Goal: Task Accomplishment & Management: Use online tool/utility

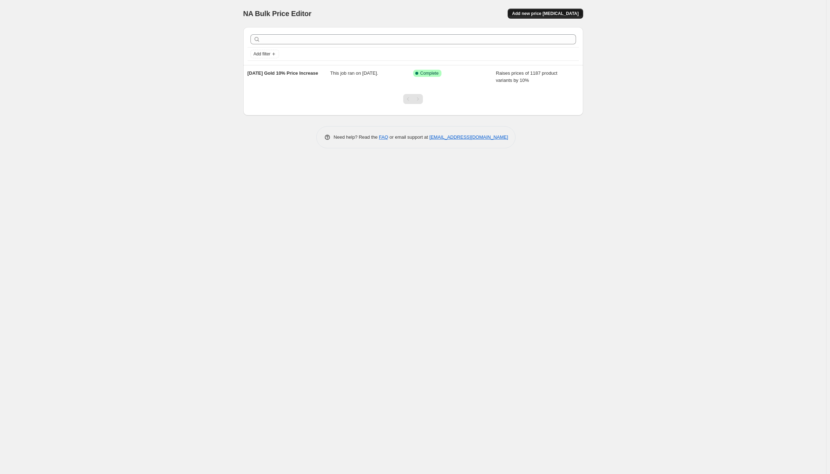
click at [542, 10] on button "Add new price [MEDICAL_DATA]" at bounding box center [545, 14] width 75 height 10
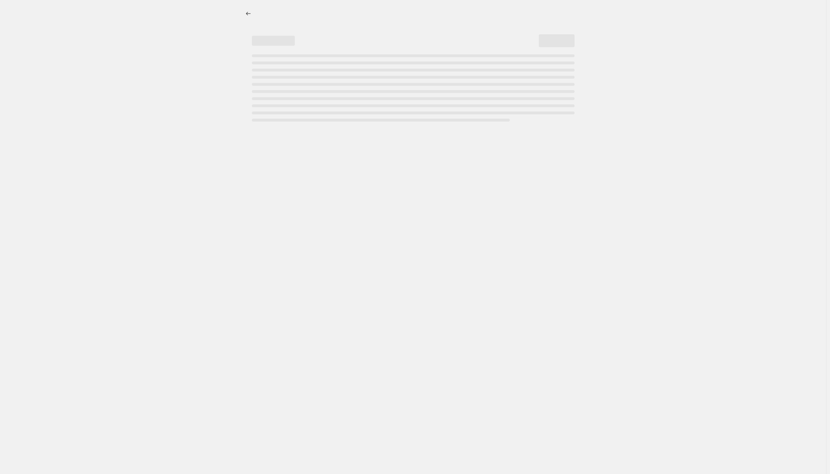
select select "percentage"
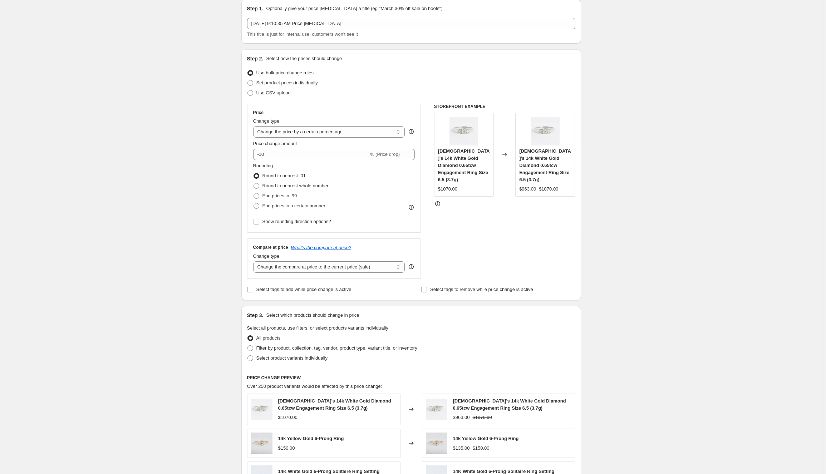
scroll to position [36, 0]
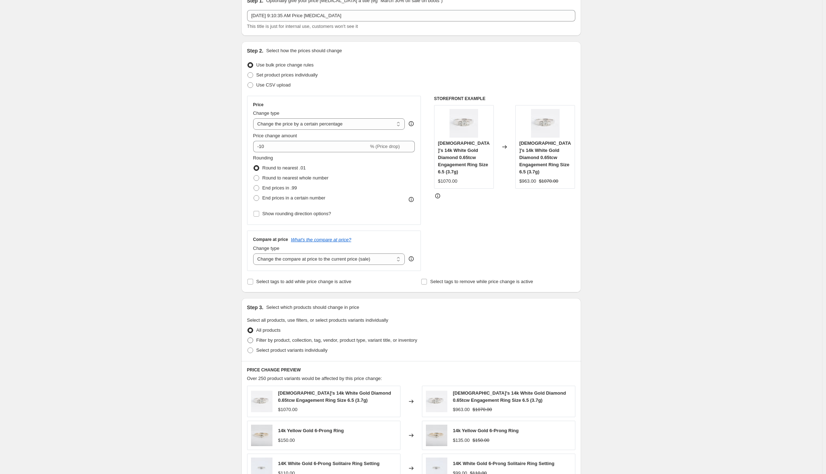
click at [253, 340] on span at bounding box center [251, 341] width 6 height 6
click at [248, 338] on input "Filter by product, collection, tag, vendor, product type, variant title, or inv…" at bounding box center [248, 338] width 0 height 0
radio input "true"
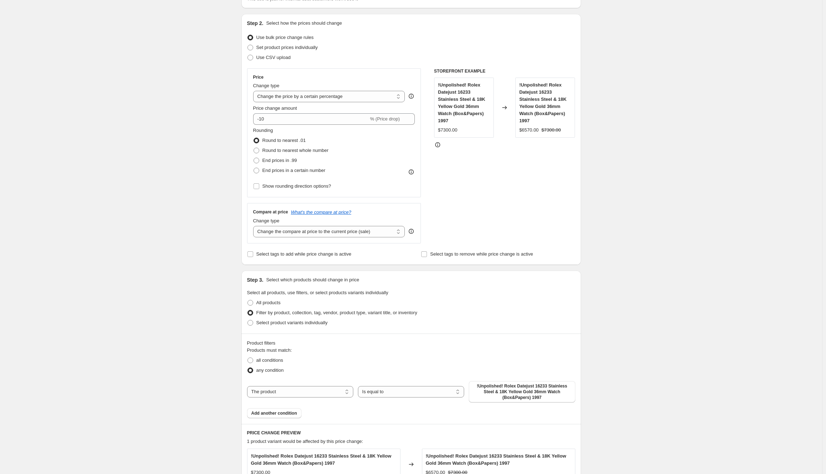
scroll to position [179, 0]
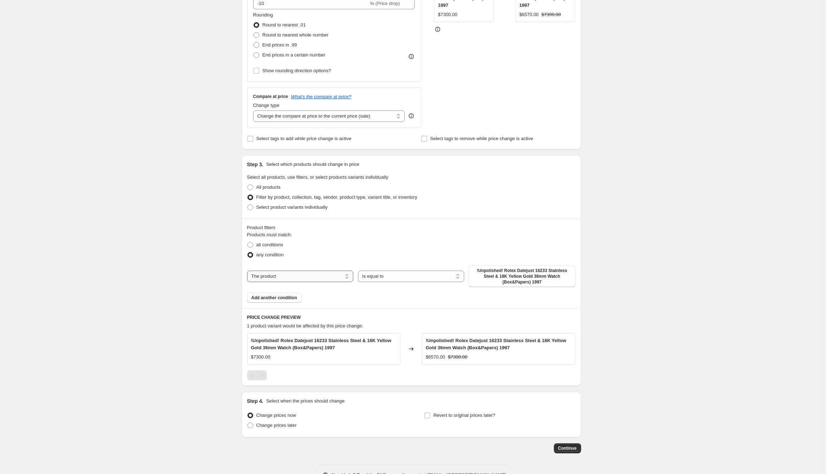
click at [284, 275] on select "The product The product's collection The product's tag The product's vendor The…" at bounding box center [300, 276] width 106 height 11
select select "collection"
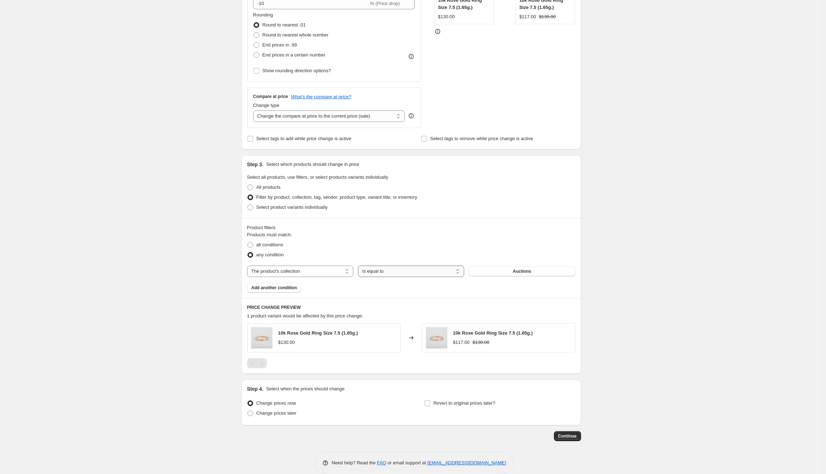
click at [384, 271] on select "Is equal to Is not equal to" at bounding box center [411, 271] width 106 height 11
click at [283, 288] on span "Add another condition" at bounding box center [274, 288] width 46 height 6
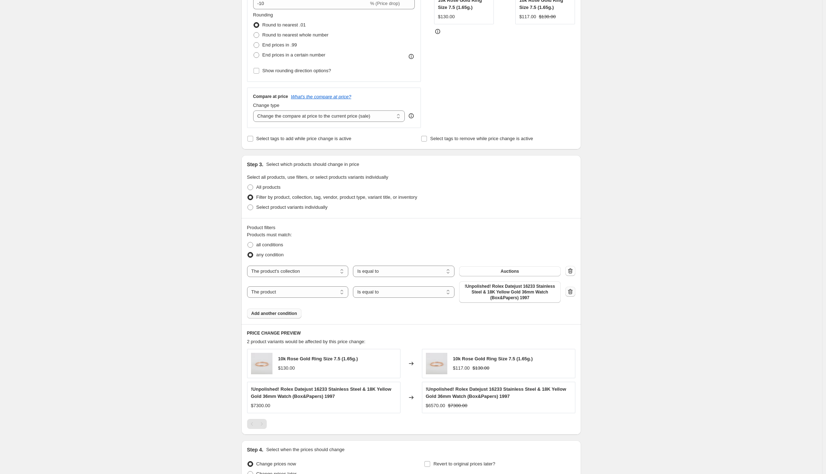
click at [569, 289] on button "button" at bounding box center [571, 292] width 10 height 10
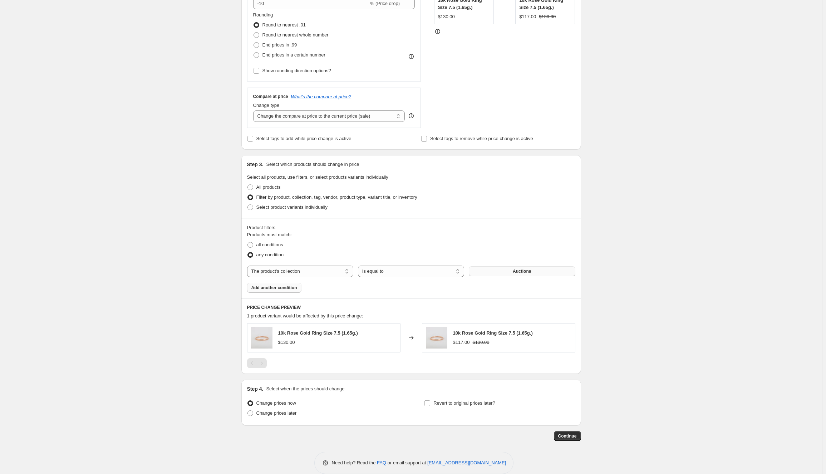
click at [516, 272] on span "Auctions" at bounding box center [522, 272] width 18 height 6
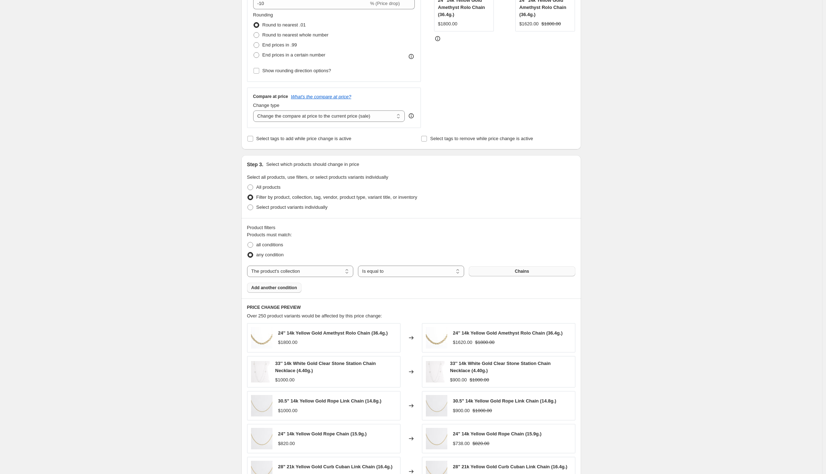
click at [295, 285] on span "Add another condition" at bounding box center [274, 288] width 46 height 6
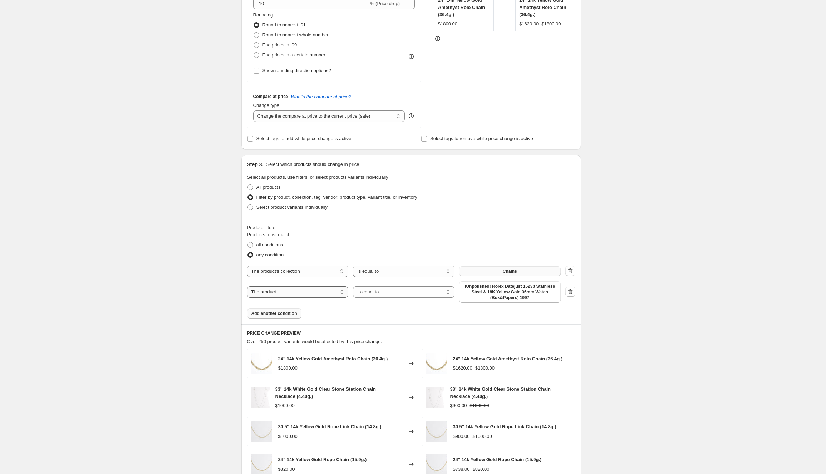
click at [310, 293] on select "The product The product's collection The product's tag The product's vendor The…" at bounding box center [298, 292] width 102 height 11
select select "product_type"
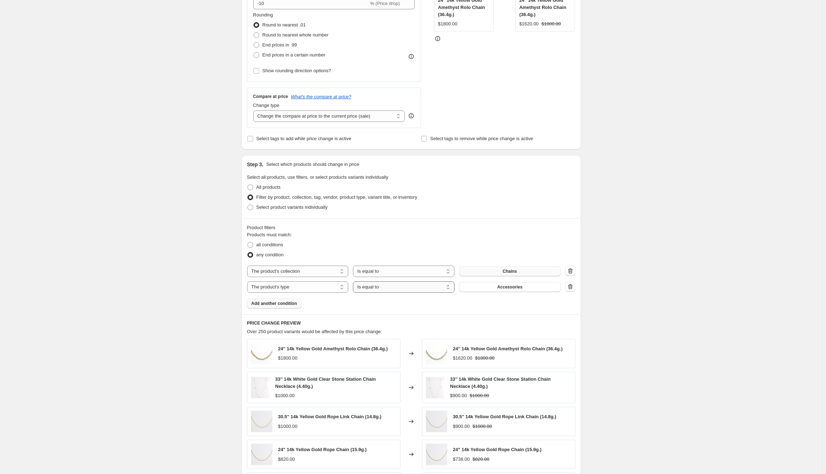
click at [389, 288] on select "Is equal to Is not equal to" at bounding box center [404, 287] width 102 height 11
click at [518, 286] on span "Accessories" at bounding box center [509, 287] width 25 height 6
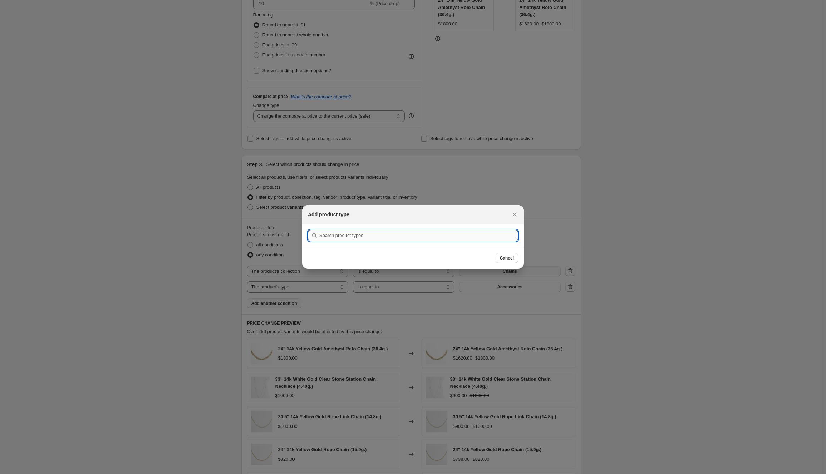
click at [377, 235] on input ":r2j:" at bounding box center [418, 235] width 199 height 11
type input "Chains"
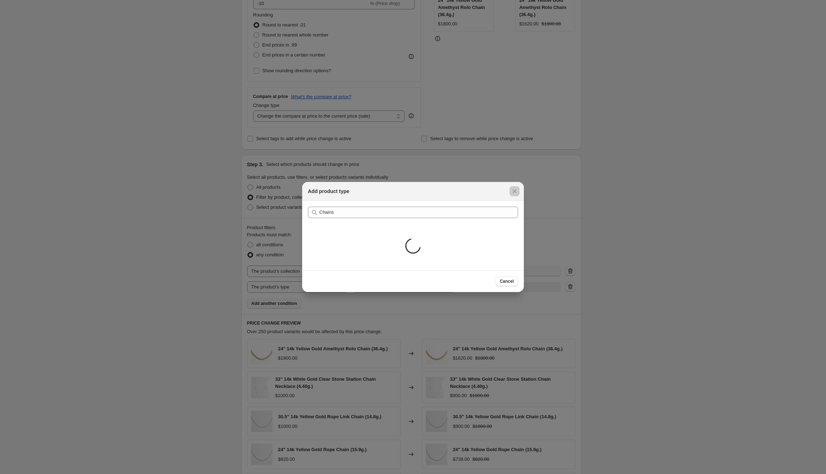
click at [654, 244] on div at bounding box center [413, 237] width 826 height 474
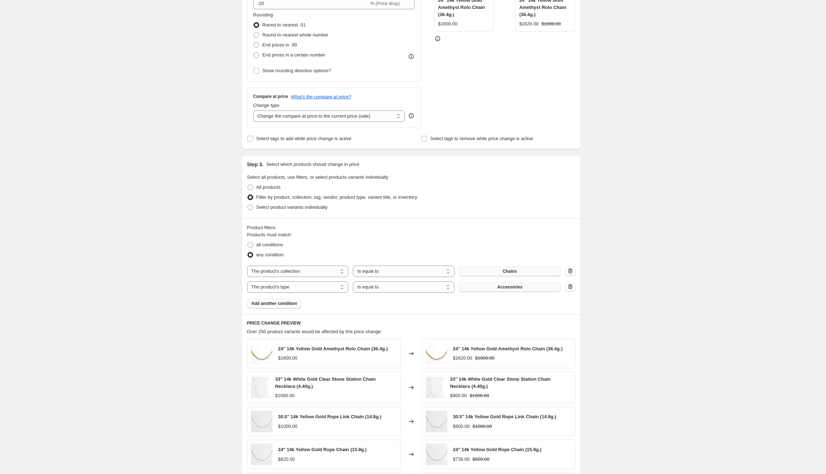
click at [517, 289] on span "Accessories" at bounding box center [509, 287] width 25 height 6
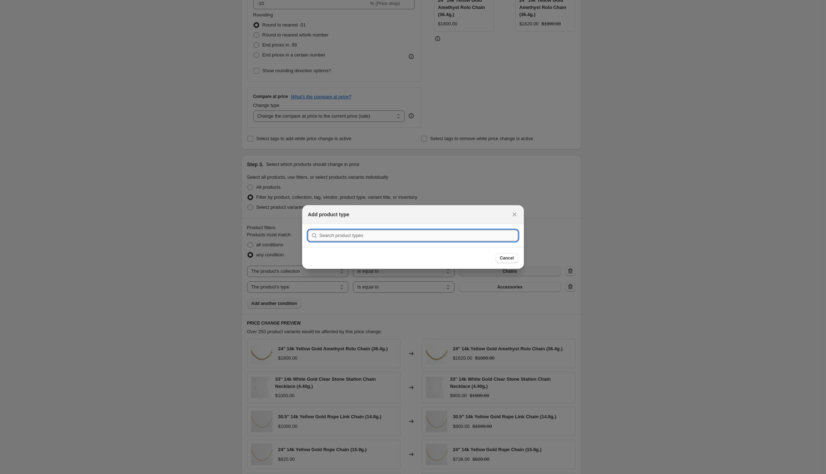
click at [354, 237] on input ":r2j:" at bounding box center [418, 235] width 199 height 11
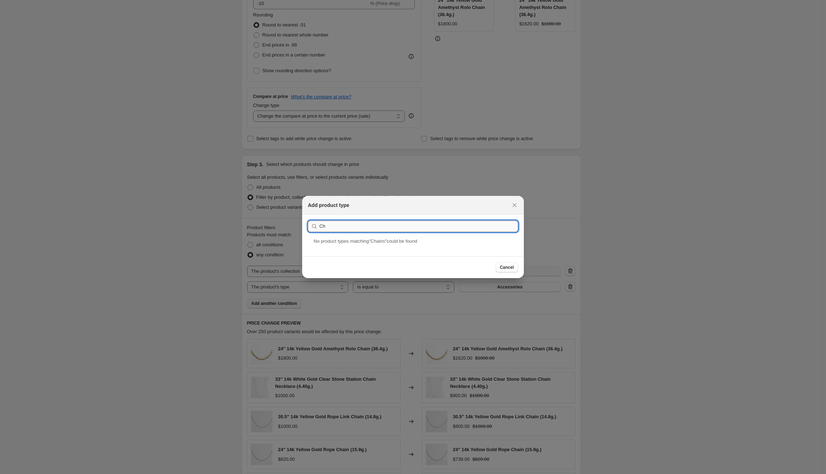
type input "C"
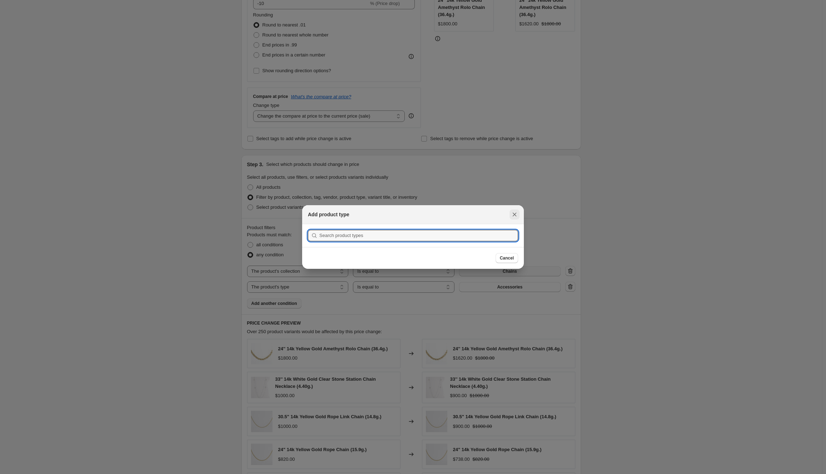
click at [514, 211] on icon "Close" at bounding box center [514, 214] width 7 height 7
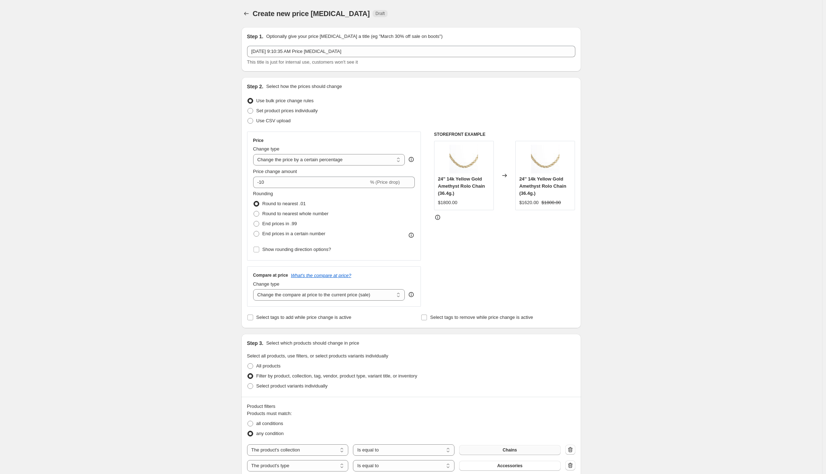
scroll to position [179, 0]
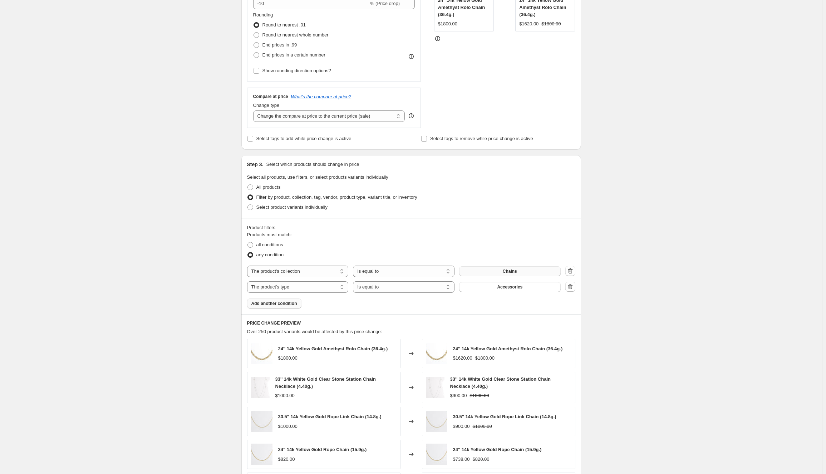
click at [617, 229] on div "Create new price [MEDICAL_DATA]. This page is ready Create new price [MEDICAL_D…" at bounding box center [411, 227] width 822 height 813
click at [412, 294] on div "Products must match: all conditions any condition The product The product's col…" at bounding box center [411, 269] width 328 height 77
drag, startPoint x: 431, startPoint y: 285, endPoint x: 442, endPoint y: 284, distance: 11.1
click at [431, 285] on select "Is equal to Is not equal to" at bounding box center [404, 287] width 102 height 11
click at [298, 287] on select "The product The product's collection The product's tag The product's vendor The…" at bounding box center [298, 287] width 102 height 11
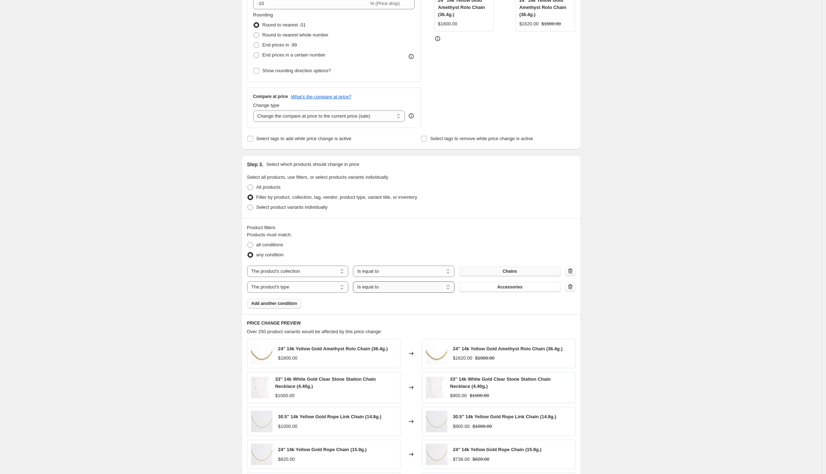
click at [400, 287] on select "Is equal to Is not equal to" at bounding box center [404, 287] width 102 height 11
click at [503, 307] on div "Products must match: all conditions any condition The product The product's col…" at bounding box center [411, 269] width 328 height 77
click at [326, 287] on select "The product The product's collection The product's tag The product's vendor The…" at bounding box center [298, 287] width 102 height 11
click at [431, 289] on select "Is equal to Is not equal to" at bounding box center [404, 287] width 102 height 11
click at [350, 303] on div "Products must match: all conditions any condition The product The product's col…" at bounding box center [411, 269] width 328 height 77
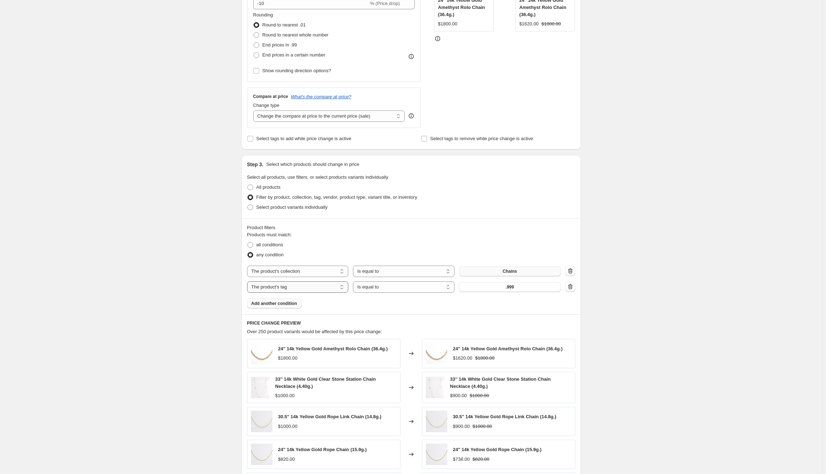
click at [334, 287] on select "The product The product's collection The product's tag The product's vendor The…" at bounding box center [298, 287] width 102 height 11
select select "title"
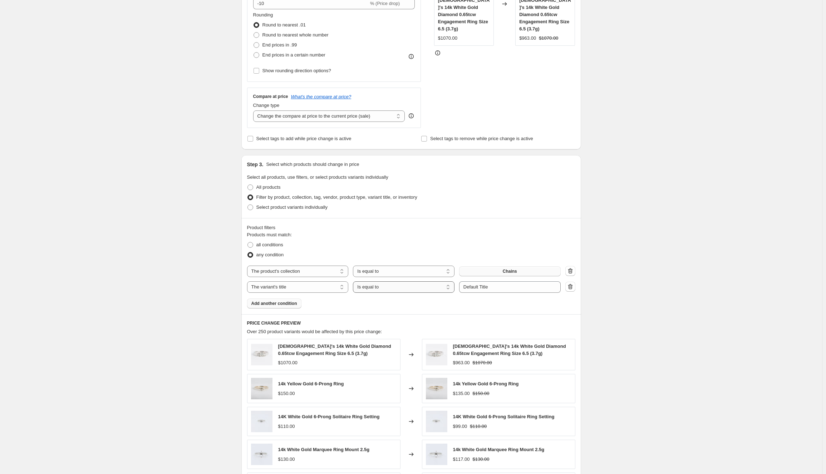
click at [380, 288] on select "Is equal to Is not equal to Contains" at bounding box center [404, 287] width 102 height 11
select select "contains"
click at [491, 288] on input "Default Title" at bounding box center [510, 287] width 102 height 11
drag, startPoint x: 513, startPoint y: 287, endPoint x: 463, endPoint y: 289, distance: 50.9
click at [463, 289] on input "Default TitleGold" at bounding box center [510, 287] width 102 height 11
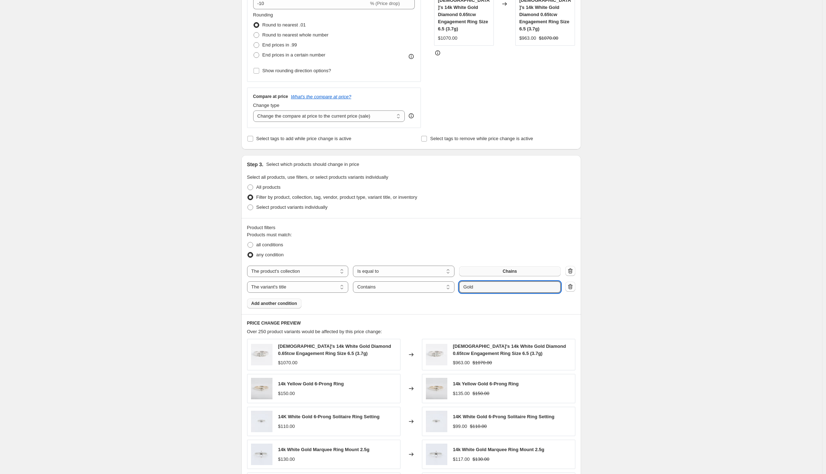
type input "Gold"
click at [607, 283] on div "Create new price [MEDICAL_DATA]. This page is ready Create new price [MEDICAL_D…" at bounding box center [411, 227] width 822 height 813
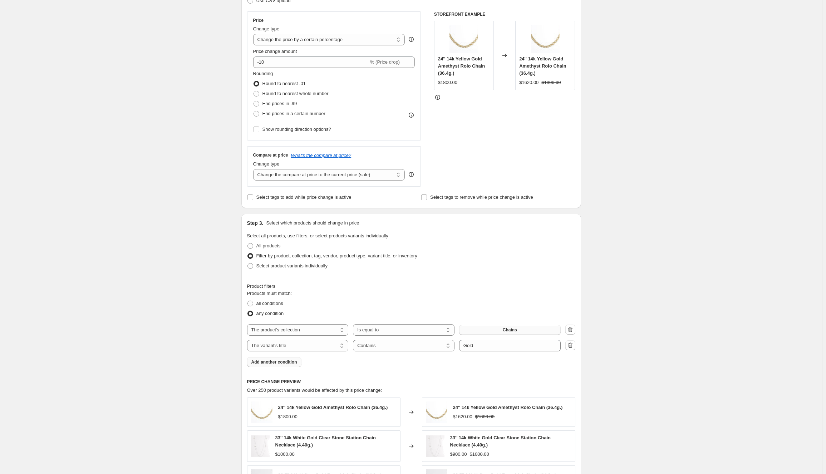
scroll to position [107, 0]
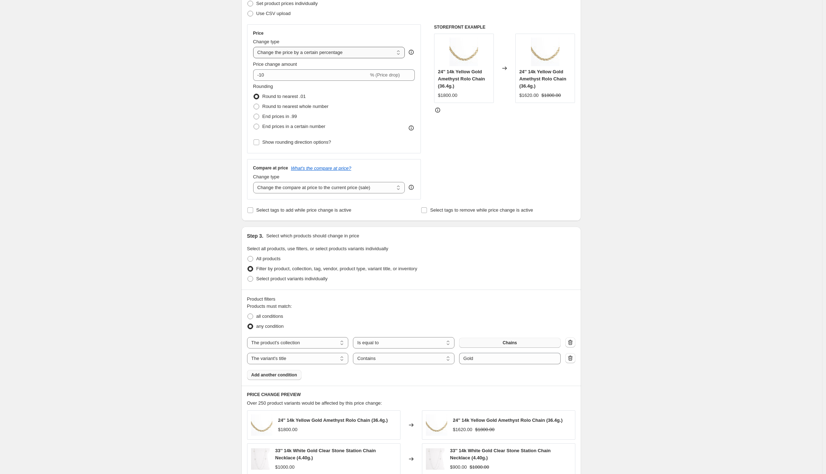
click at [286, 55] on select "Change the price to a certain amount Change the price by a certain amount Chang…" at bounding box center [329, 52] width 152 height 11
click at [211, 73] on div "Create new price [MEDICAL_DATA]. This page is ready Create new price [MEDICAL_D…" at bounding box center [411, 299] width 822 height 813
click at [288, 77] on input "-10" at bounding box center [311, 74] width 116 height 11
drag, startPoint x: 287, startPoint y: 77, endPoint x: 226, endPoint y: 77, distance: 60.5
click at [226, 77] on div "Create new price [MEDICAL_DATA]. This page is ready Create new price [MEDICAL_D…" at bounding box center [411, 299] width 822 height 813
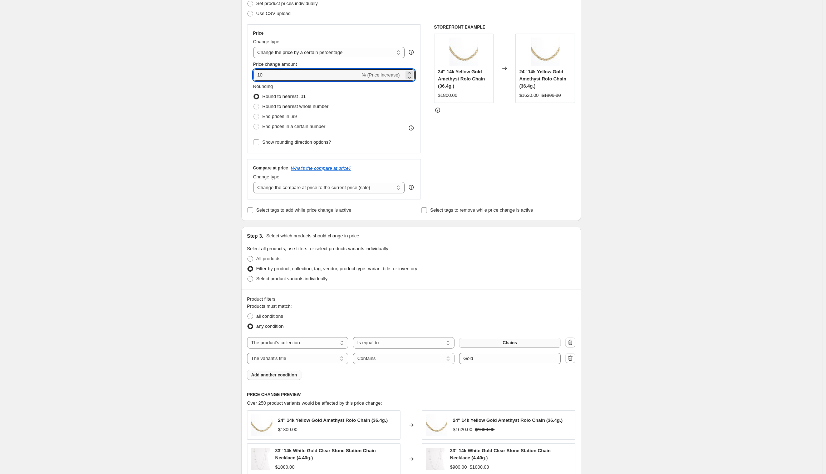
type input "10"
click at [224, 88] on div "Create new price [MEDICAL_DATA]. This page is ready Create new price [MEDICAL_D…" at bounding box center [411, 299] width 822 height 813
click at [258, 108] on span at bounding box center [257, 107] width 6 height 6
click at [254, 104] on input "Round to nearest whole number" at bounding box center [254, 104] width 0 height 0
radio input "true"
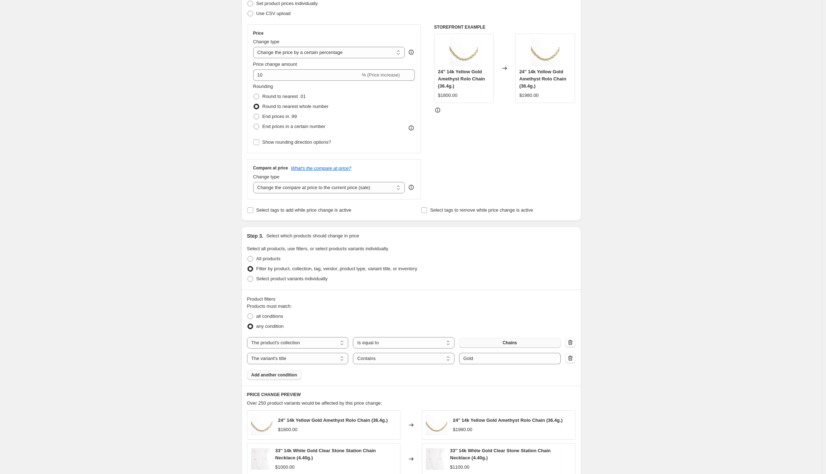
click at [182, 150] on div "Create new price [MEDICAL_DATA]. This page is ready Create new price [MEDICAL_D…" at bounding box center [411, 299] width 822 height 813
click at [301, 189] on select "Change the compare at price to the current price (sale) Change the compare at p…" at bounding box center [329, 187] width 152 height 11
select select "remove"
click at [255, 182] on select "Change the compare at price to the current price (sale) Change the compare at p…" at bounding box center [329, 187] width 152 height 11
click at [151, 214] on div "Create new price [MEDICAL_DATA]. This page is ready Create new price [MEDICAL_D…" at bounding box center [411, 299] width 822 height 813
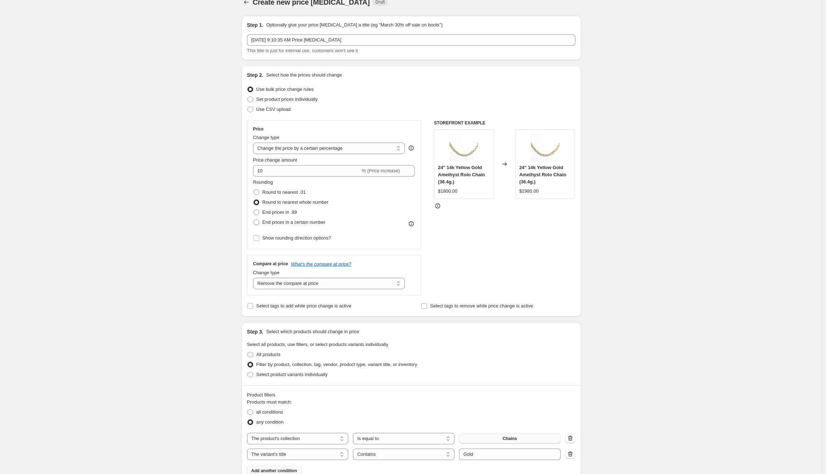
scroll to position [0, 0]
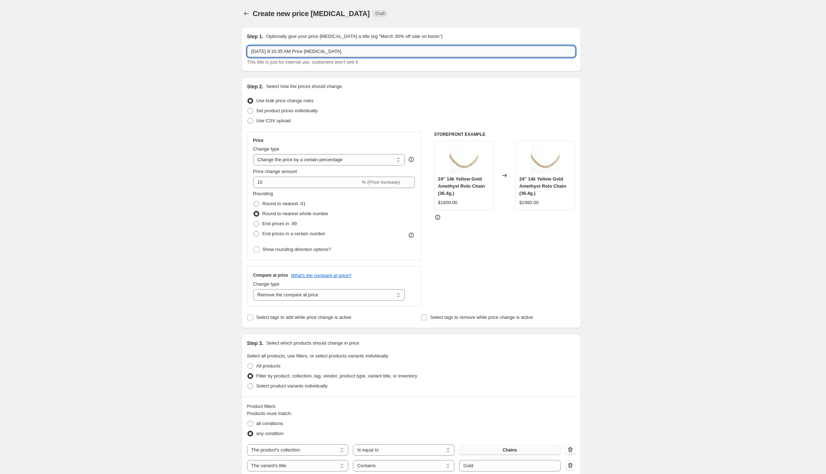
click at [346, 56] on input "[DATE] 9:10:35 AM Price [MEDICAL_DATA]" at bounding box center [411, 51] width 328 height 11
drag, startPoint x: 347, startPoint y: 52, endPoint x: 246, endPoint y: 57, distance: 101.0
click at [246, 57] on div "Step 1. Optionally give your price [MEDICAL_DATA] a title (eg "March 30% off sa…" at bounding box center [411, 49] width 340 height 44
type input "[DATE] Chains 10%"
click at [94, 62] on div "Create new price [MEDICAL_DATA]. This page is ready Create new price [MEDICAL_D…" at bounding box center [411, 406] width 822 height 813
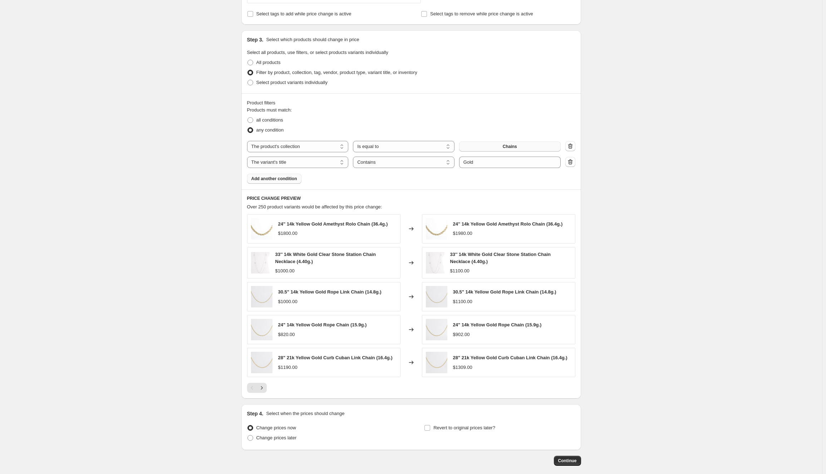
scroll to position [339, 0]
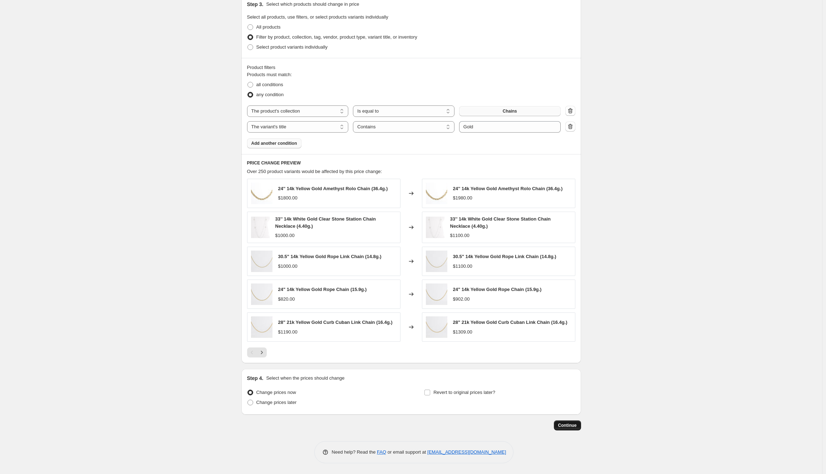
click at [568, 429] on button "Continue" at bounding box center [567, 426] width 27 height 10
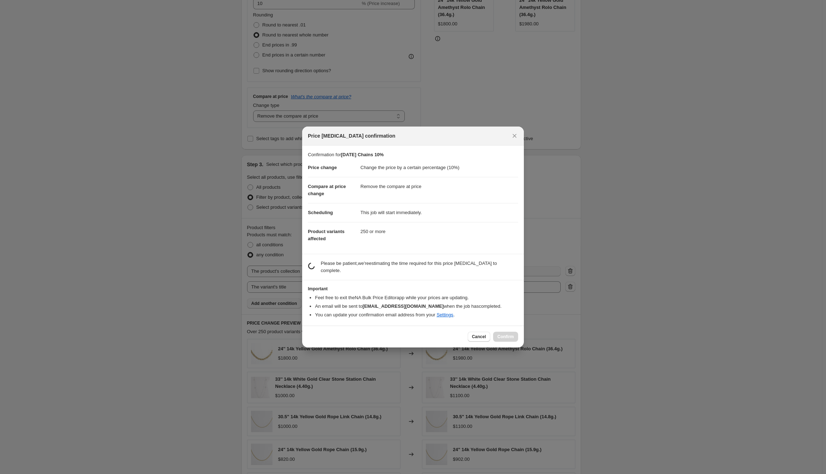
scroll to position [0, 0]
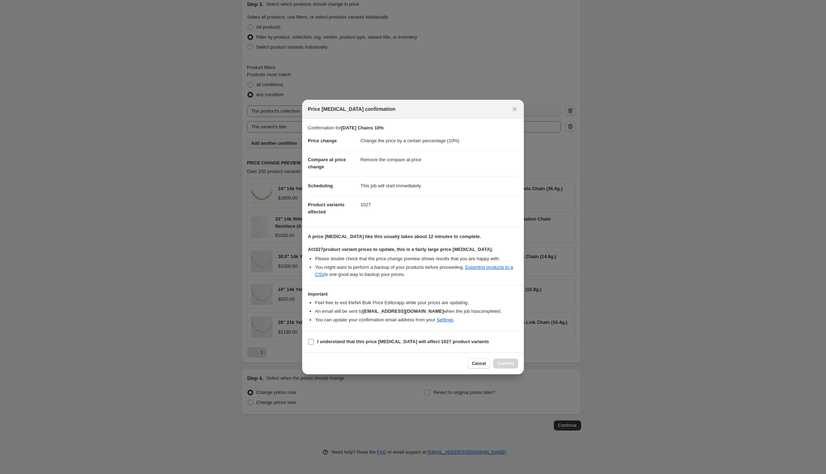
click at [352, 345] on b "I understand that this price [MEDICAL_DATA] will affect 1027 product variants" at bounding box center [403, 341] width 172 height 5
click at [314, 345] on input "I understand that this price [MEDICAL_DATA] will affect 1027 product variants" at bounding box center [311, 342] width 6 height 6
checkbox input "true"
click at [482, 366] on span "Cancel" at bounding box center [479, 364] width 14 height 6
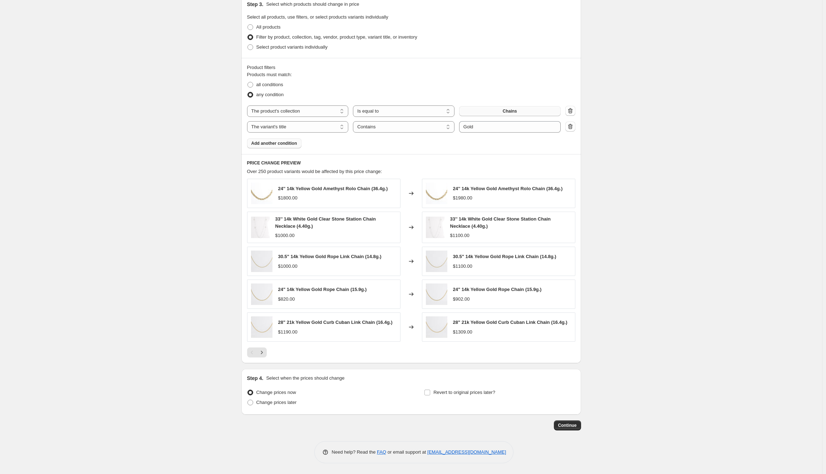
click at [62, 266] on div "Create new price [MEDICAL_DATA]. This page is ready Create new price [MEDICAL_D…" at bounding box center [411, 67] width 822 height 813
click at [286, 146] on span "Add another condition" at bounding box center [274, 144] width 46 height 6
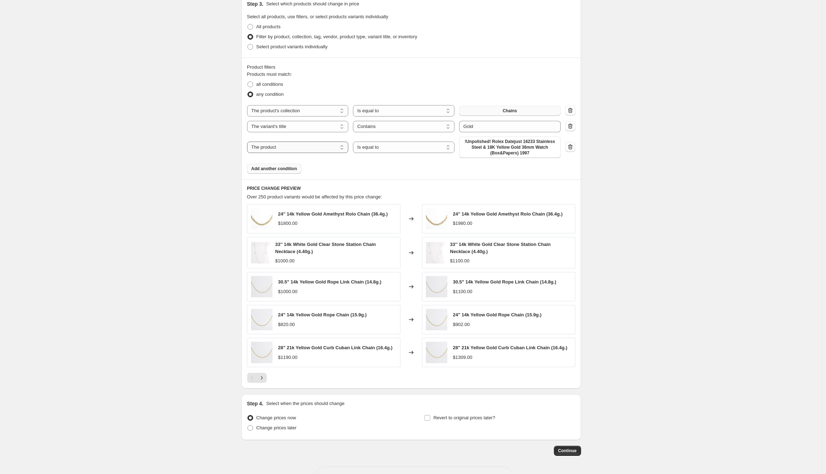
click at [288, 147] on select "The product The product's collection The product's tag The product's vendor The…" at bounding box center [298, 147] width 102 height 11
select select "product_status"
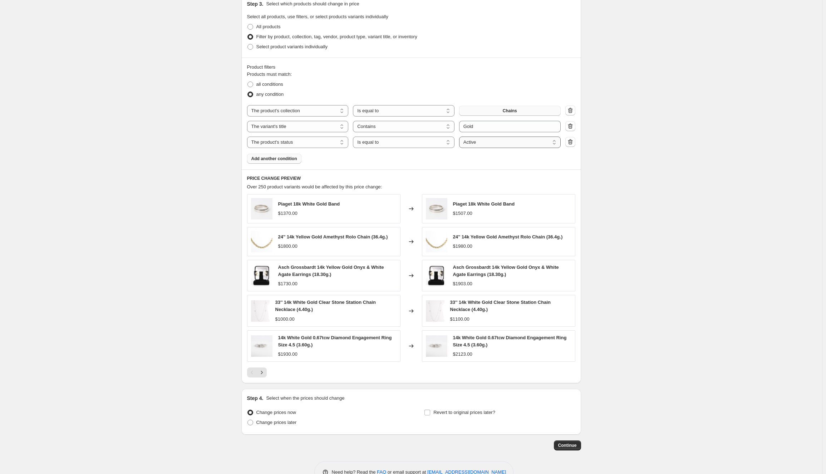
click at [484, 144] on select "Active Draft Archived" at bounding box center [510, 142] width 102 height 11
click at [681, 210] on div "Create new price [MEDICAL_DATA]. This page is ready Create new price [MEDICAL_D…" at bounding box center [411, 78] width 822 height 834
